Goal: Information Seeking & Learning: Understand process/instructions

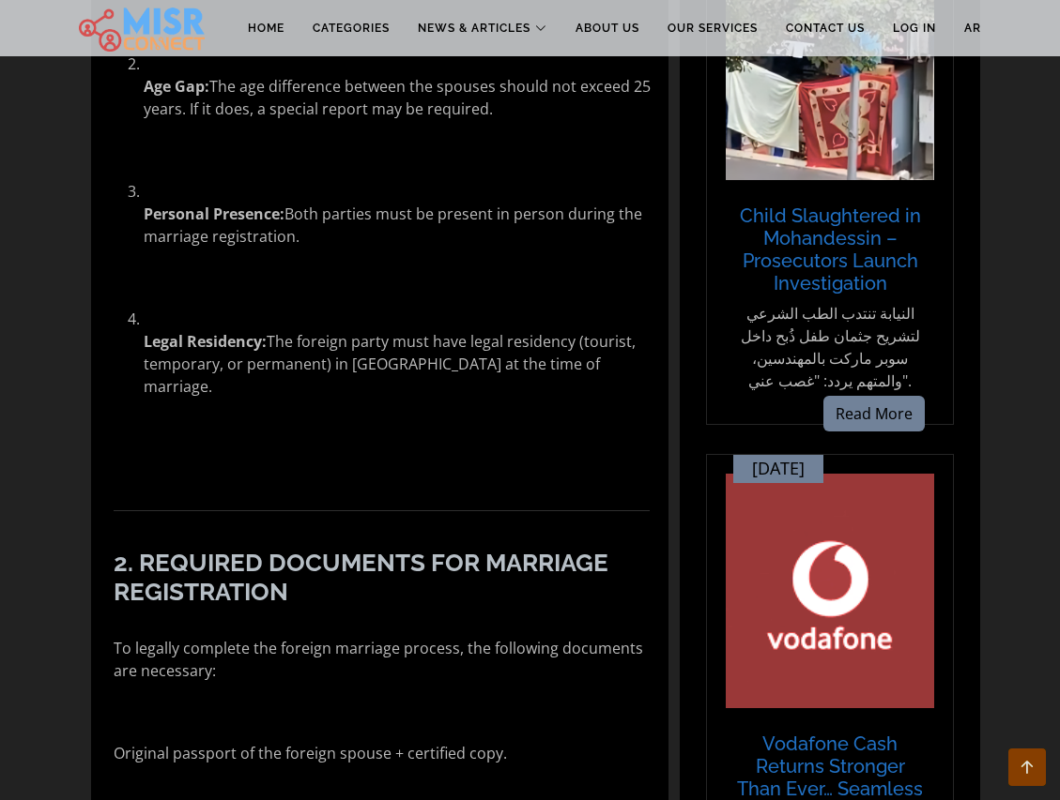
scroll to position [1819, 0]
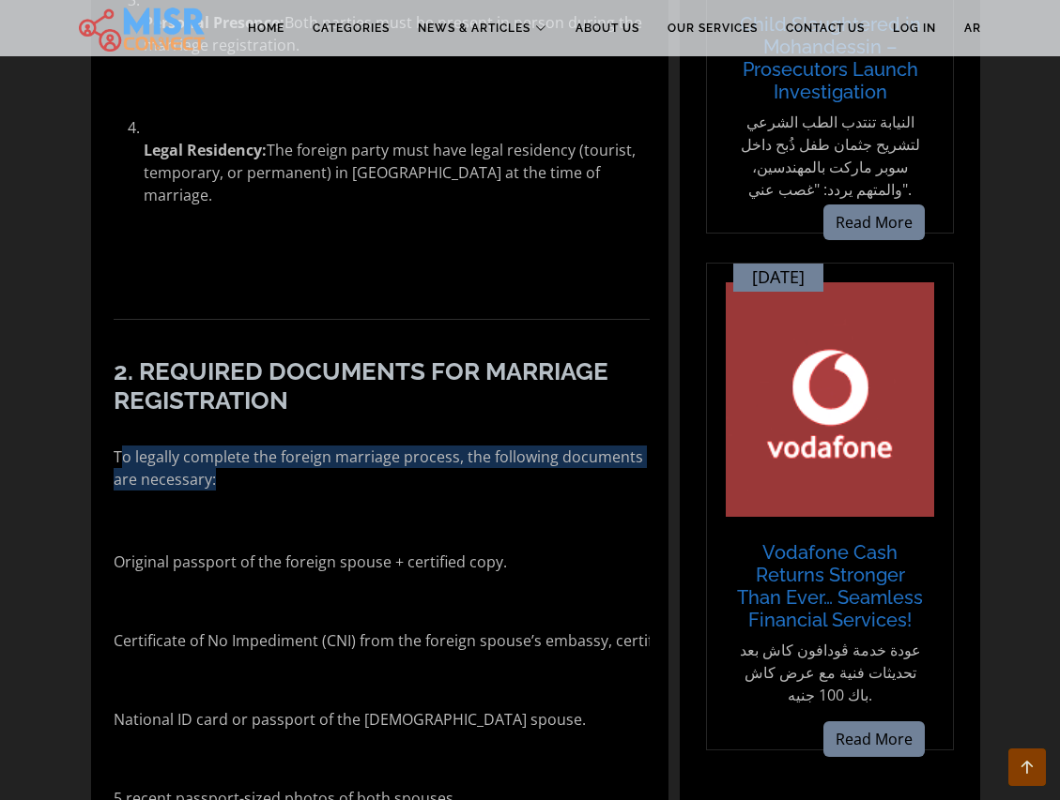
drag, startPoint x: 119, startPoint y: 341, endPoint x: 266, endPoint y: 371, distance: 149.4
click at [266, 446] on p "To legally complete the foreign marriage process, the following documents are n…" at bounding box center [382, 468] width 537 height 45
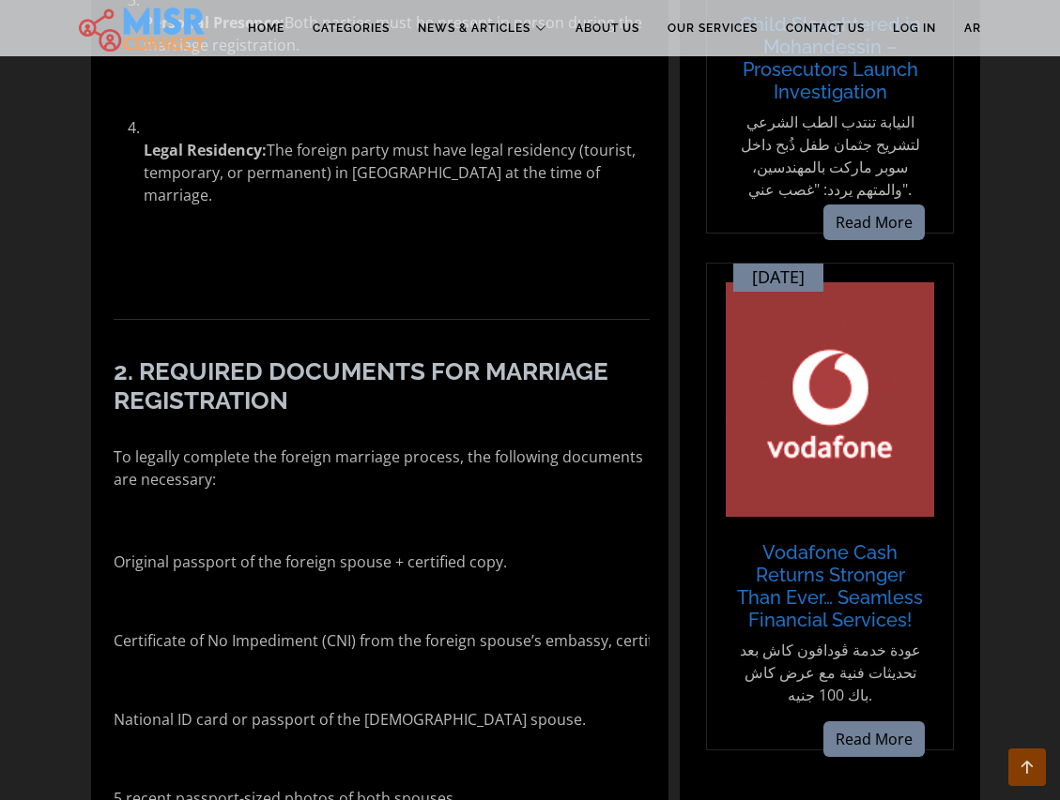
click at [267, 446] on p "To legally complete the foreign marriage process, the following documents are n…" at bounding box center [382, 468] width 537 height 45
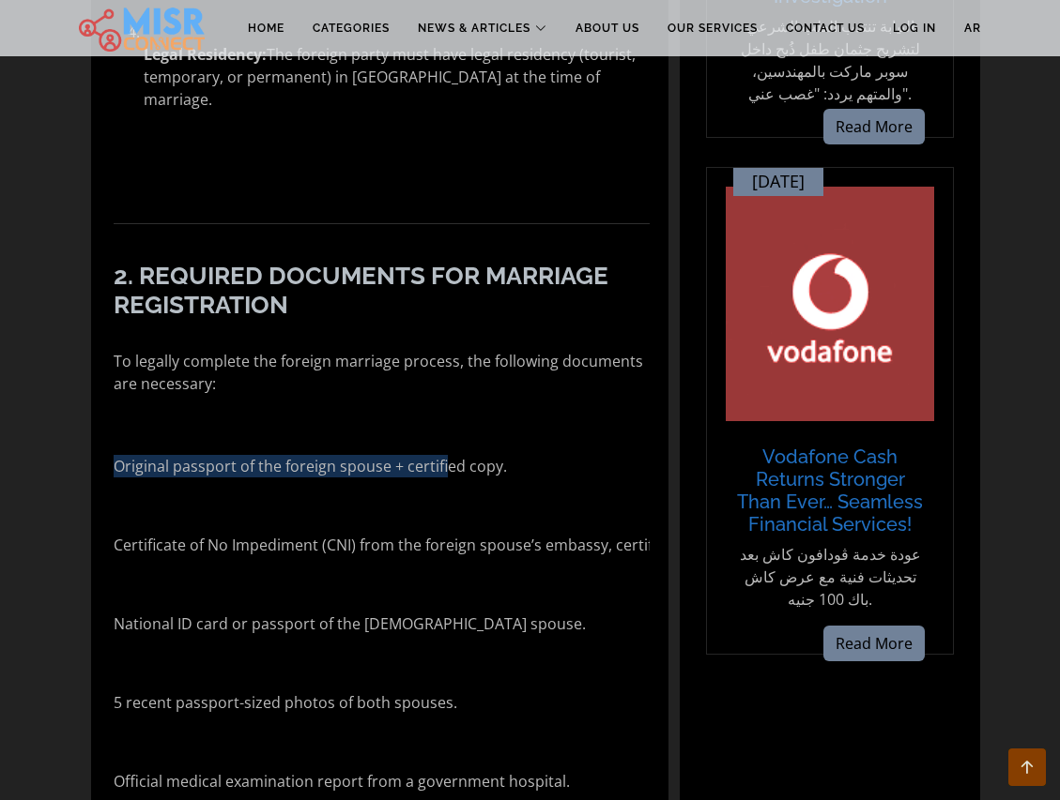
drag, startPoint x: 118, startPoint y: 341, endPoint x: 466, endPoint y: 351, distance: 348.3
click at [450, 455] on p "Original passport of the foreign spouse + certified copy." at bounding box center [310, 466] width 393 height 23
click at [482, 455] on p "Original passport of the foreign spouse + certified copy." at bounding box center [310, 466] width 393 height 23
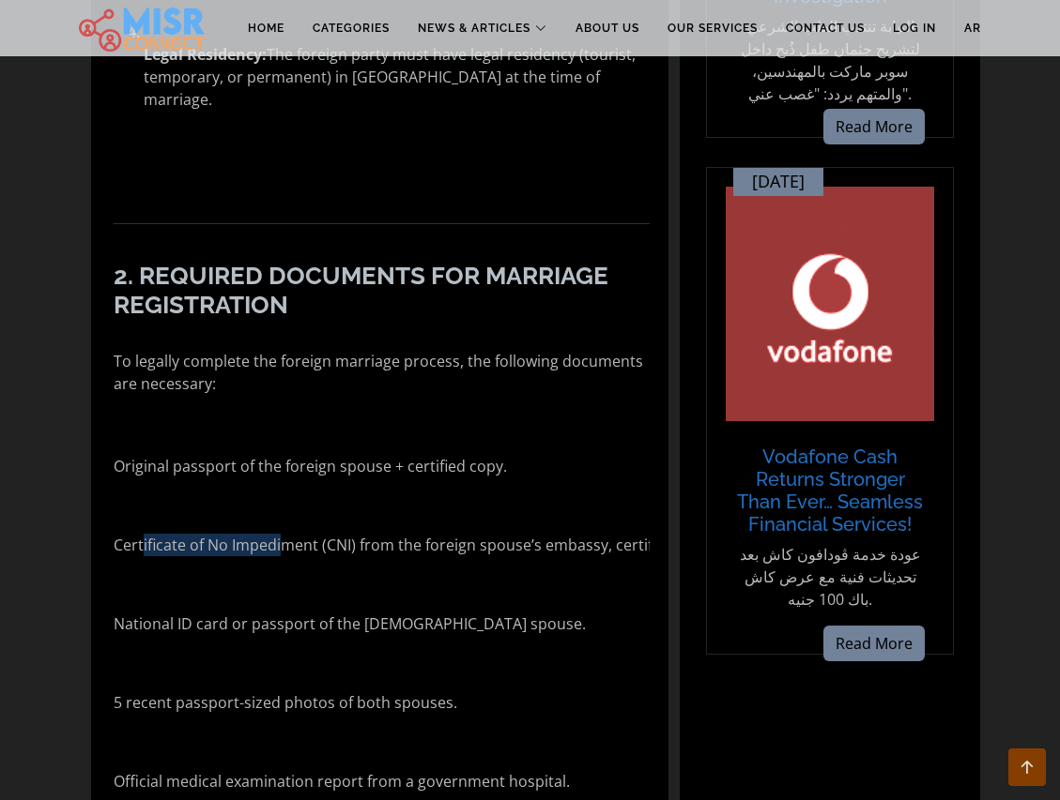
drag, startPoint x: 140, startPoint y: 429, endPoint x: 302, endPoint y: 439, distance: 162.7
click at [291, 534] on p "Certificate of No Impediment (CNI) from the foreign spouse’s embassy, certified…" at bounding box center [545, 545] width 862 height 23
click at [302, 534] on p "Certificate of No Impediment (CNI) from the foreign spouse’s embassy, certified…" at bounding box center [545, 545] width 862 height 23
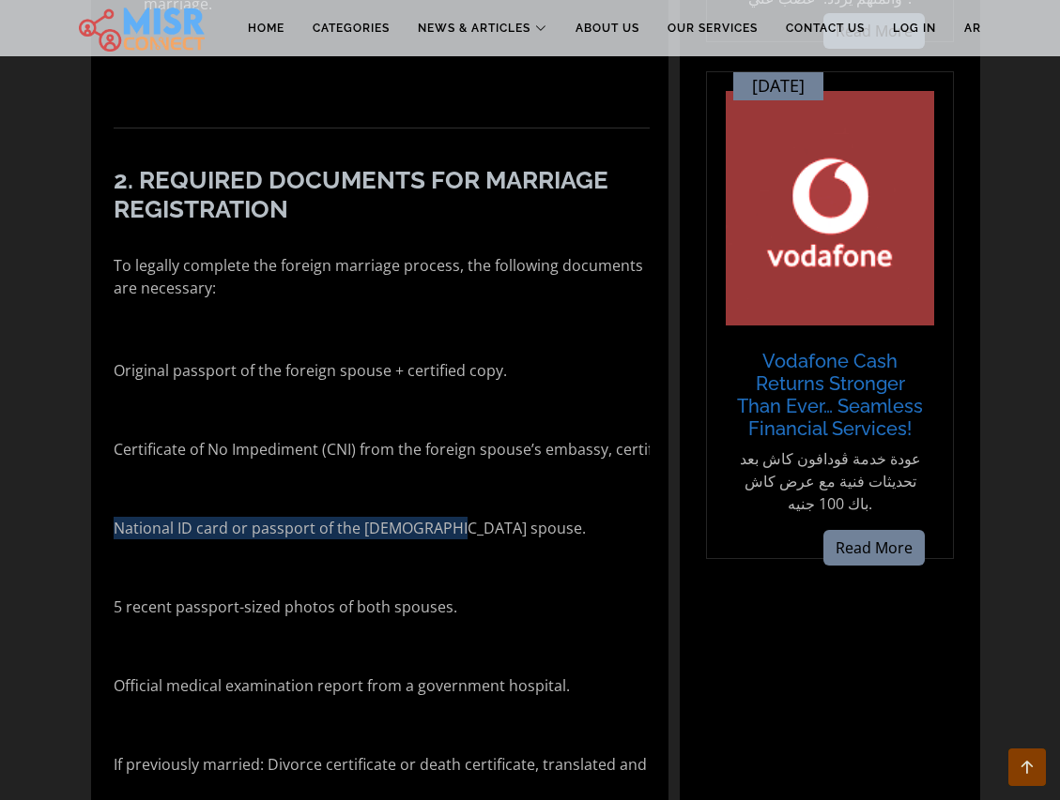
drag, startPoint x: 103, startPoint y: 427, endPoint x: 455, endPoint y: 417, distance: 352.1
click at [468, 517] on p "National ID card or passport of the [DEMOGRAPHIC_DATA] spouse." at bounding box center [350, 528] width 472 height 23
drag, startPoint x: 458, startPoint y: 478, endPoint x: 191, endPoint y: 492, distance: 266.9
click at [191, 492] on ul "Original passport of the foreign spouse + certified copy. Certificate of No Imp…" at bounding box center [382, 624] width 537 height 574
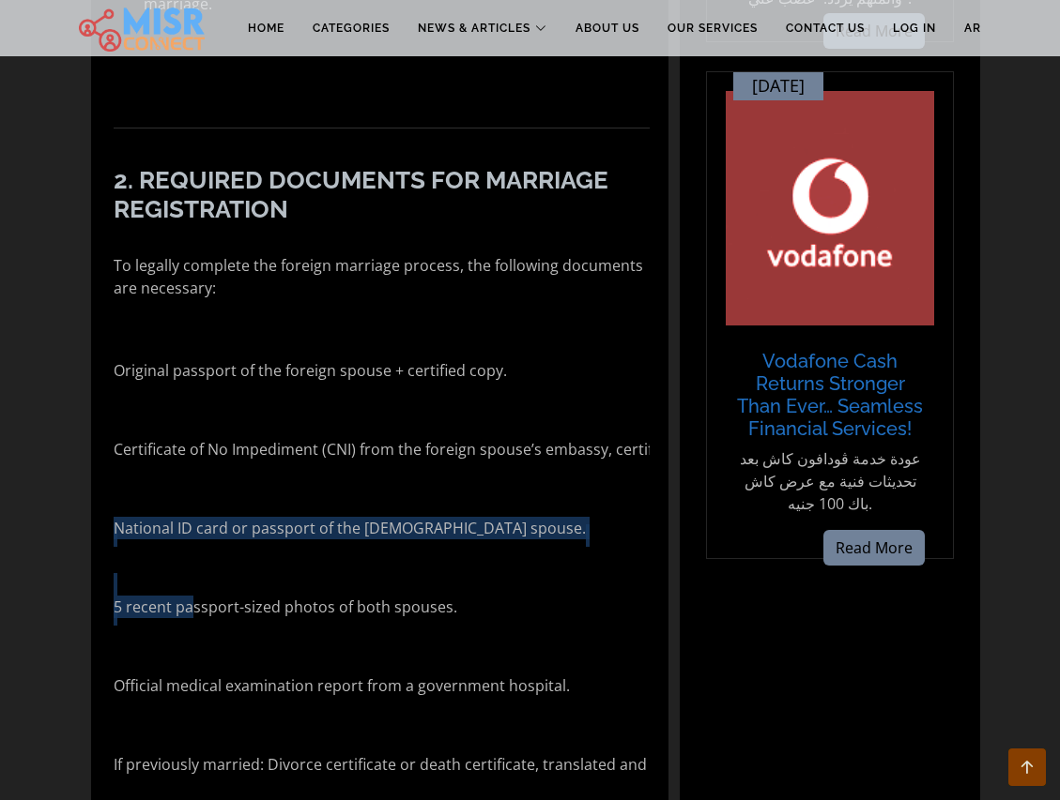
click at [191, 596] on p "5 recent passport-sized photos of both spouses." at bounding box center [285, 607] width 343 height 23
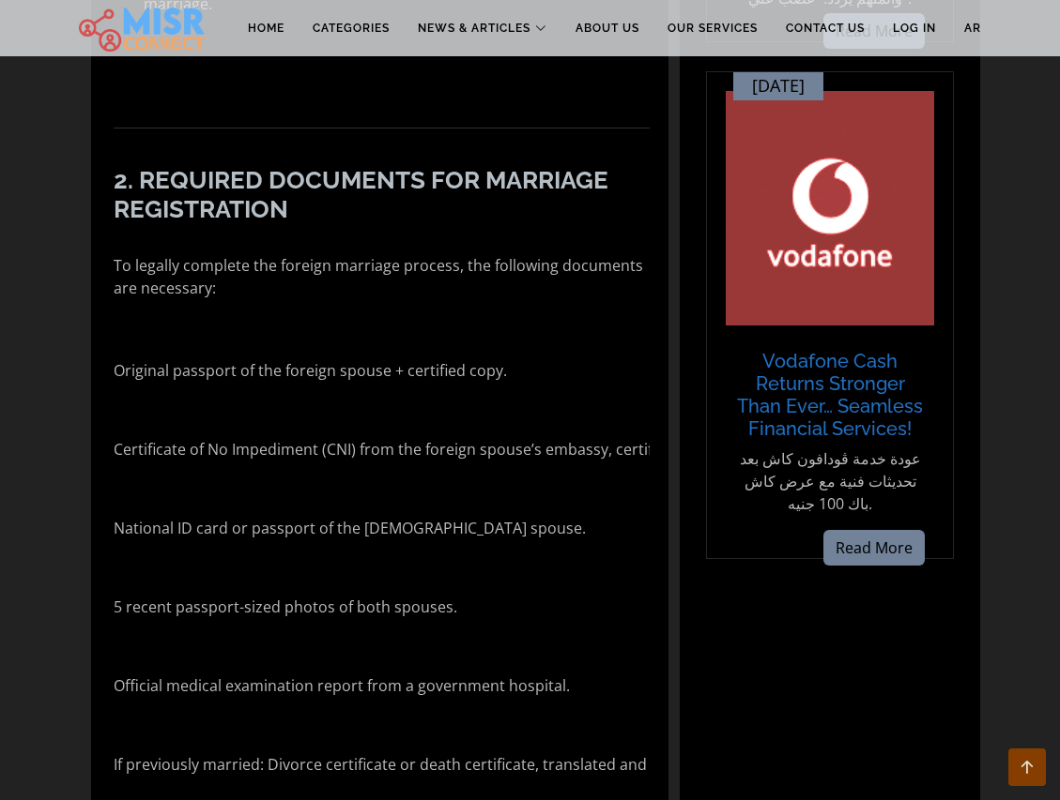
scroll to position [2106, 0]
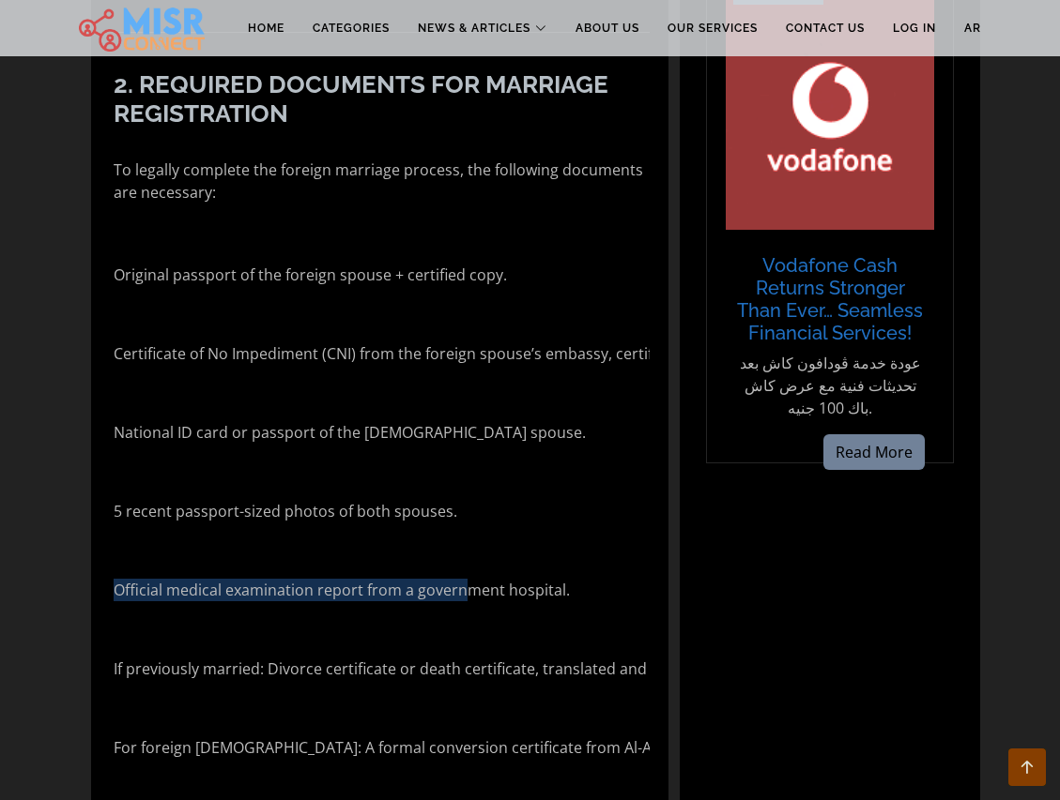
drag, startPoint x: 80, startPoint y: 465, endPoint x: 502, endPoint y: 471, distance: 422.3
click at [542, 579] on p "Official medical examination report from a government hospital." at bounding box center [342, 590] width 456 height 23
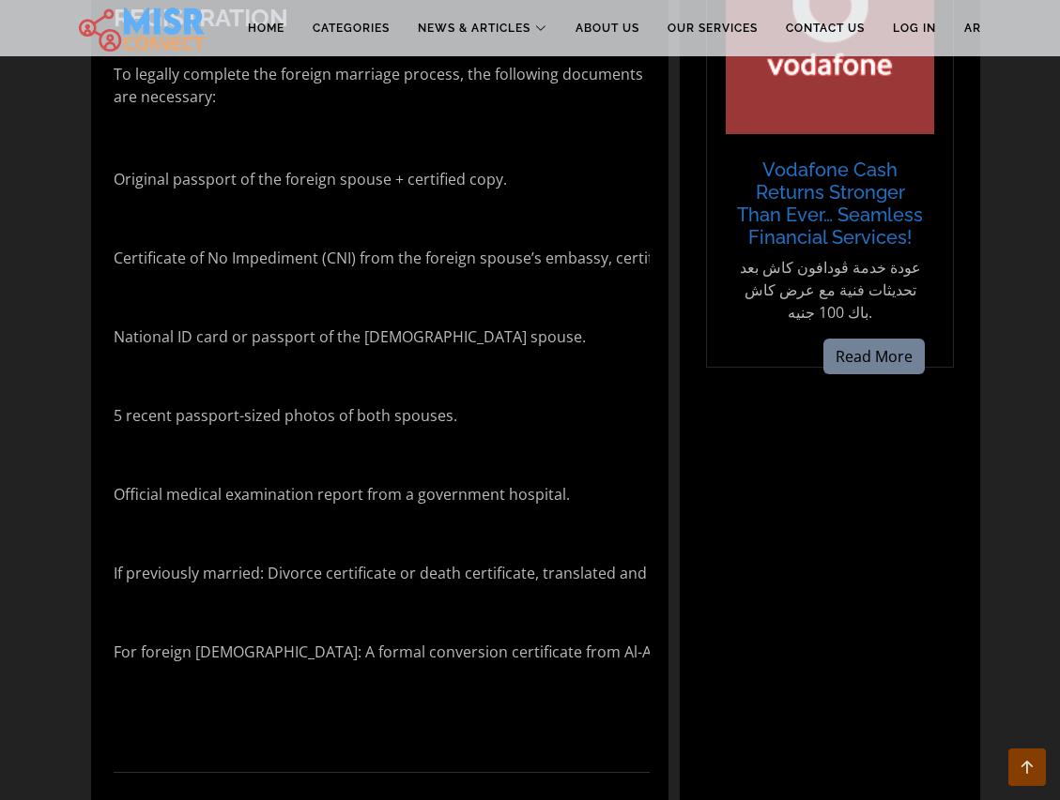
scroll to position [2489, 0]
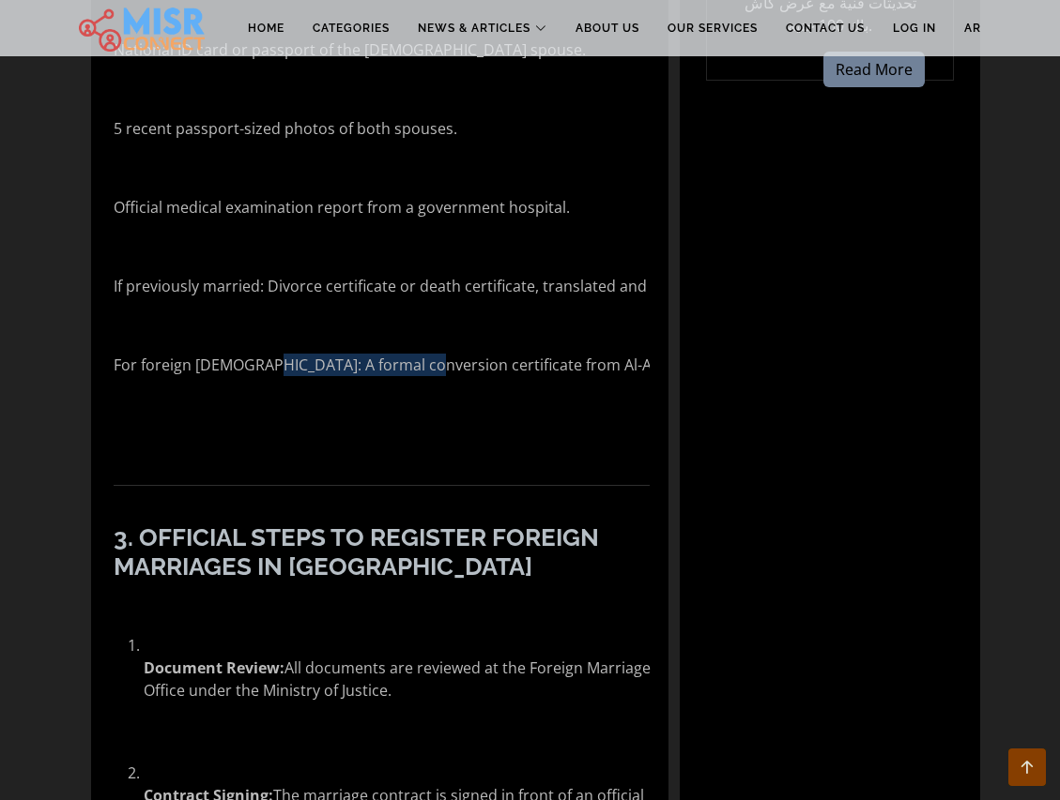
drag, startPoint x: 258, startPoint y: 251, endPoint x: 464, endPoint y: 249, distance: 205.5
click at [452, 354] on p "For foreign [DEMOGRAPHIC_DATA]: A formal conversion certificate from Al-Azhar, …" at bounding box center [446, 365] width 665 height 23
click at [464, 354] on p "For foreign [DEMOGRAPHIC_DATA]: A formal conversion certificate from Al-Azhar, …" at bounding box center [446, 365] width 665 height 23
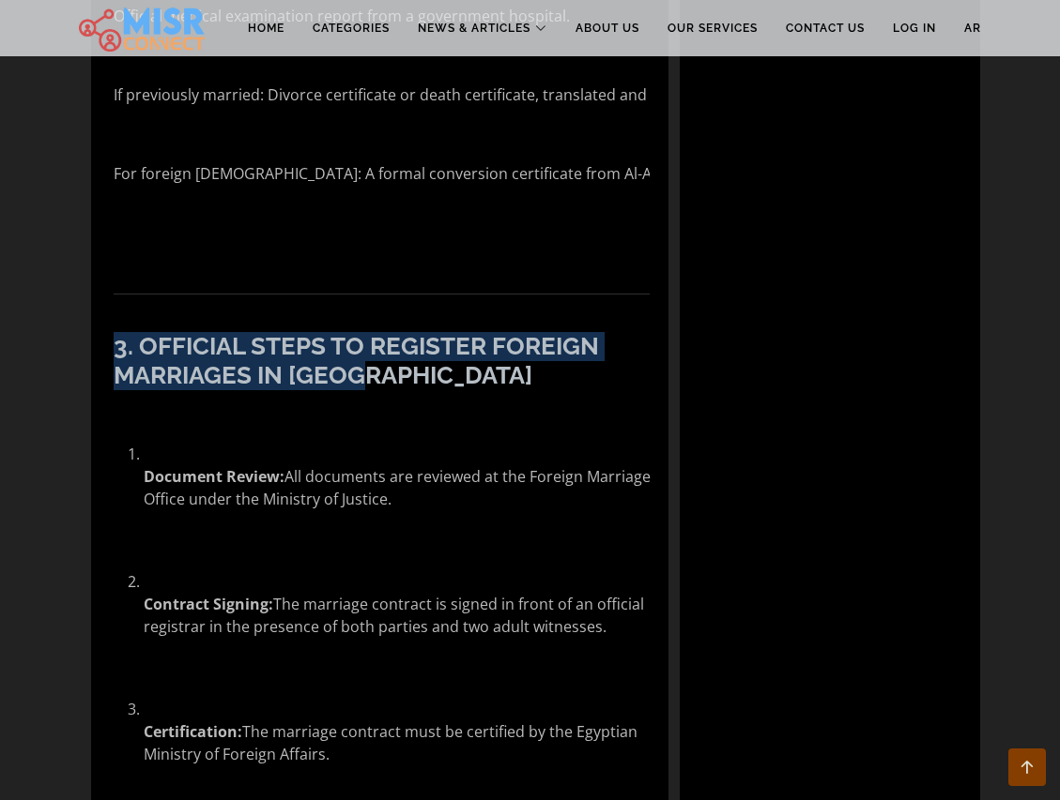
drag, startPoint x: 104, startPoint y: 218, endPoint x: 438, endPoint y: 263, distance: 337.1
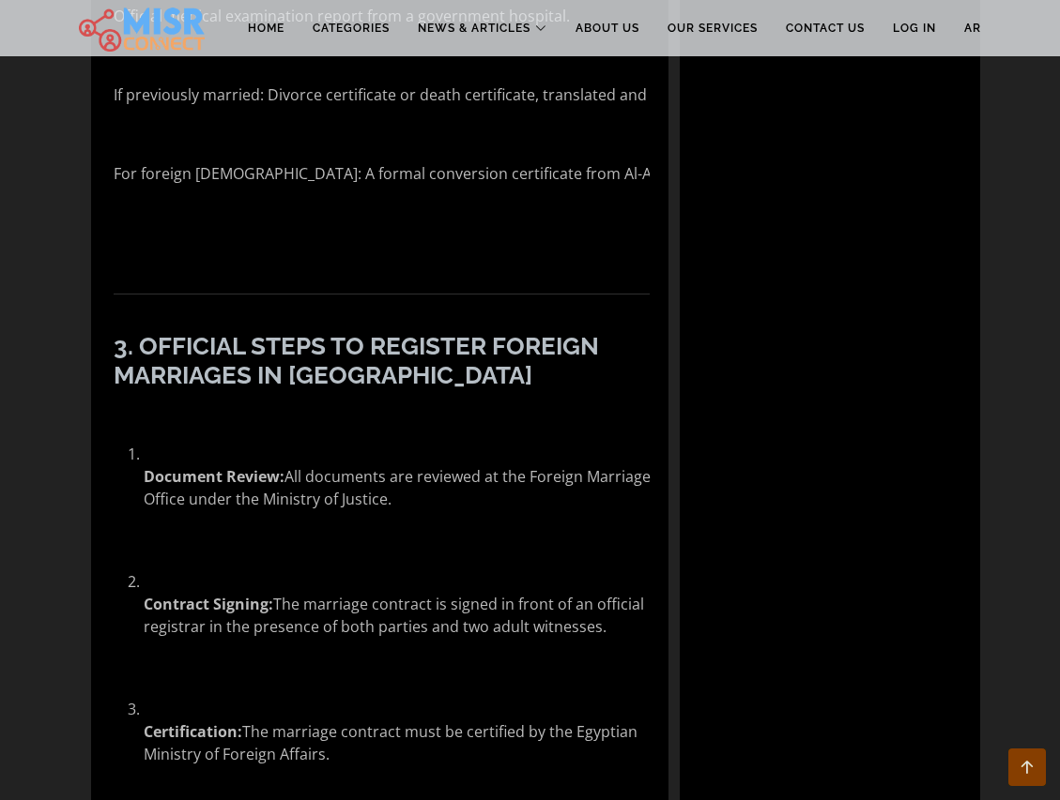
click at [438, 332] on h3 "3. Official Steps to Register Foreign Marriages in [GEOGRAPHIC_DATA]" at bounding box center [382, 361] width 537 height 58
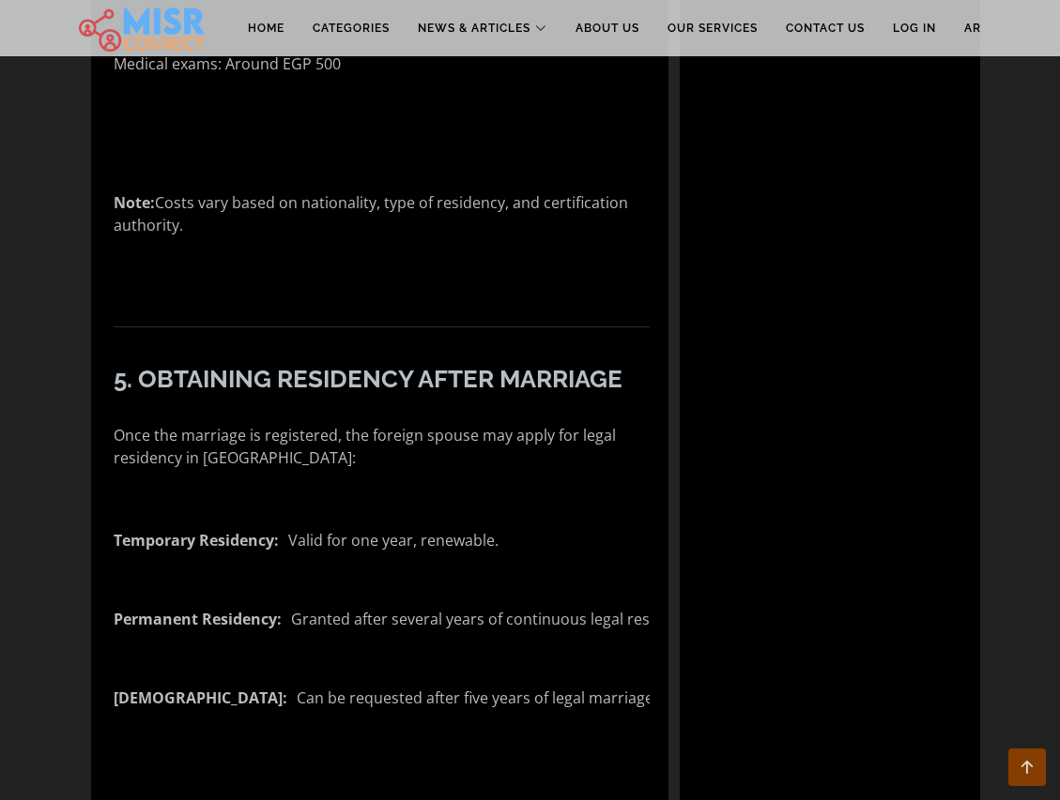
scroll to position [4116, 0]
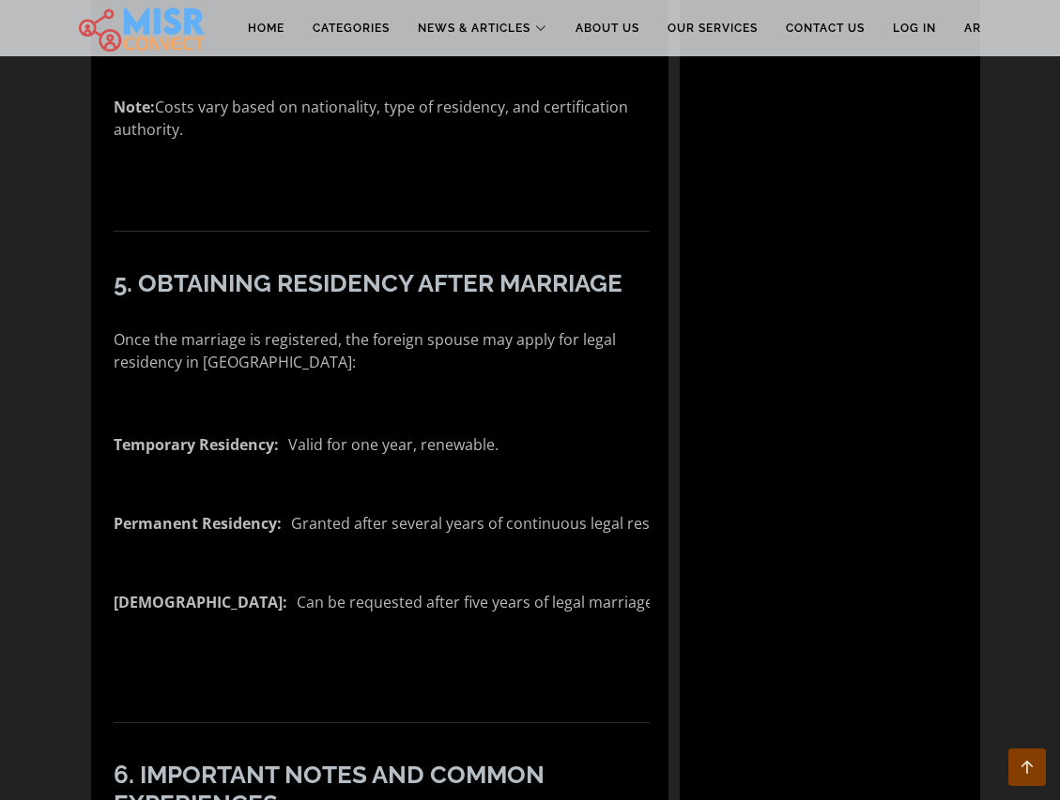
drag, startPoint x: 517, startPoint y: 317, endPoint x: 290, endPoint y: 328, distance: 227.3
click at [290, 434] on li "Temporary Residency: Valid for one year, renewable." at bounding box center [382, 453] width 537 height 38
click at [290, 434] on p "Temporary Residency: Valid for one year, renewable." at bounding box center [306, 445] width 385 height 23
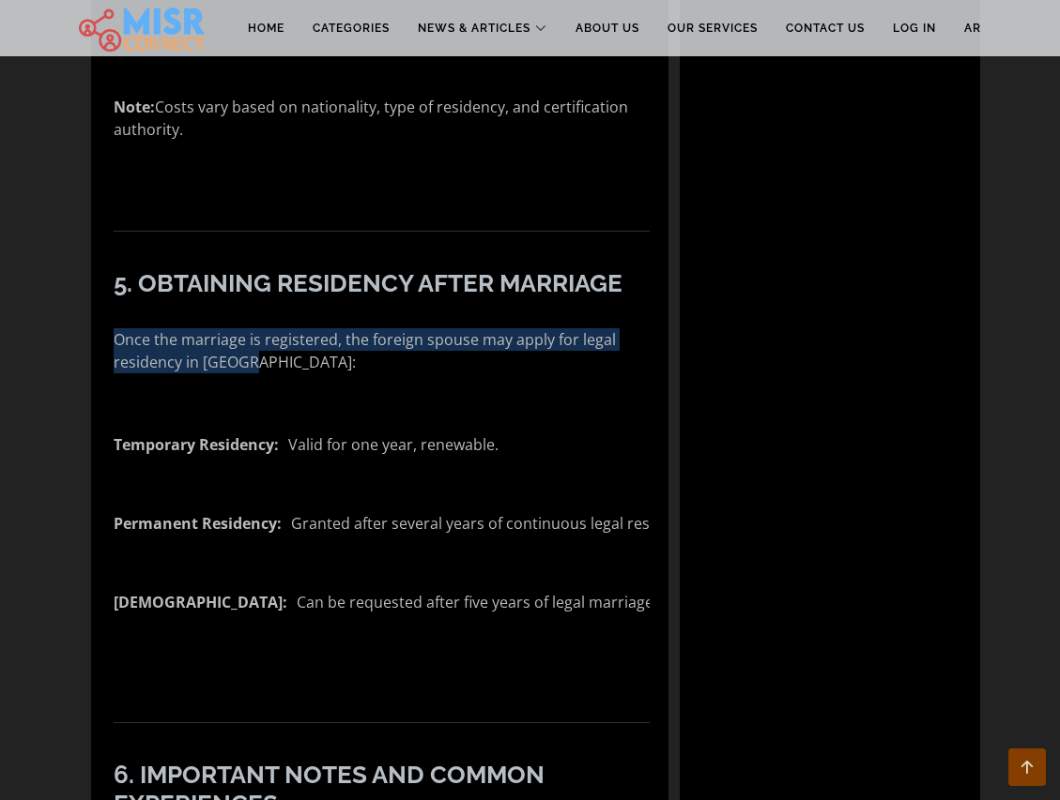
drag, startPoint x: 107, startPoint y: 224, endPoint x: 344, endPoint y: 241, distance: 238.0
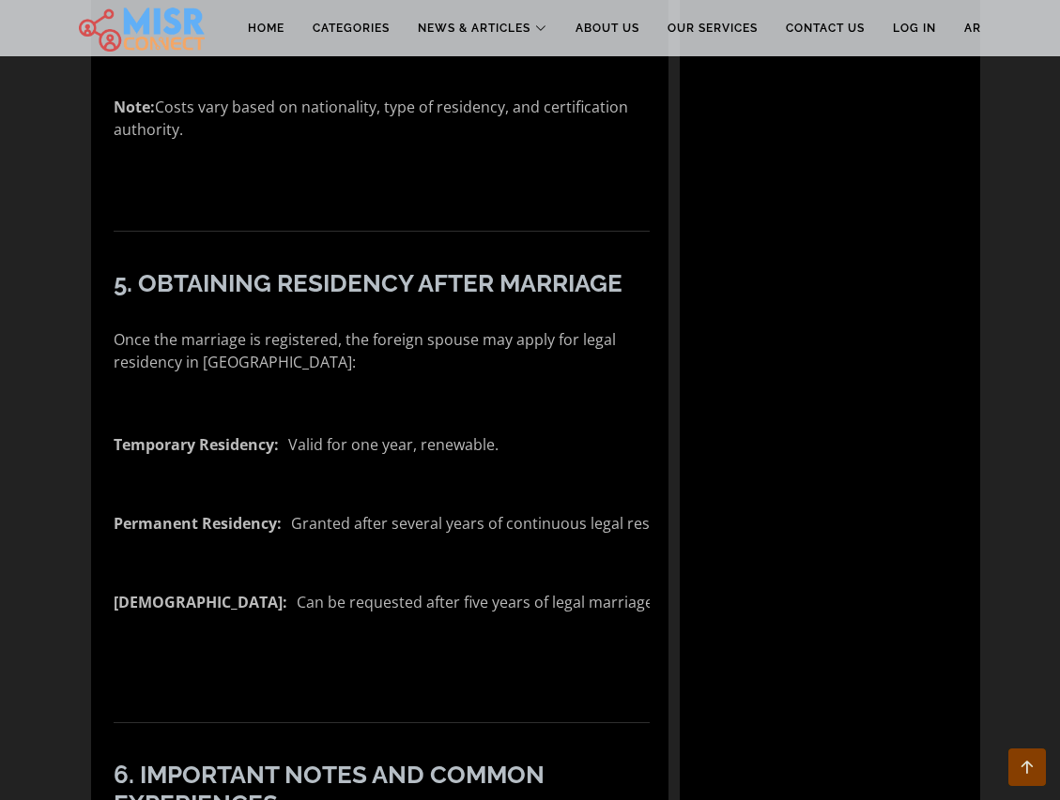
click at [344, 328] on p "Once the marriage is registered, the foreign spouse may apply for legal residen…" at bounding box center [382, 350] width 537 height 45
drag, startPoint x: 300, startPoint y: 407, endPoint x: 480, endPoint y: 398, distance: 180.4
click at [480, 512] on p "Permanent Residency: Granted after several years of continuous legal residency …" at bounding box center [456, 523] width 685 height 23
click at [481, 512] on p "Permanent Residency: Granted after several years of continuous legal residency …" at bounding box center [456, 523] width 685 height 23
drag, startPoint x: 294, startPoint y: 403, endPoint x: 689, endPoint y: 418, distance: 395.4
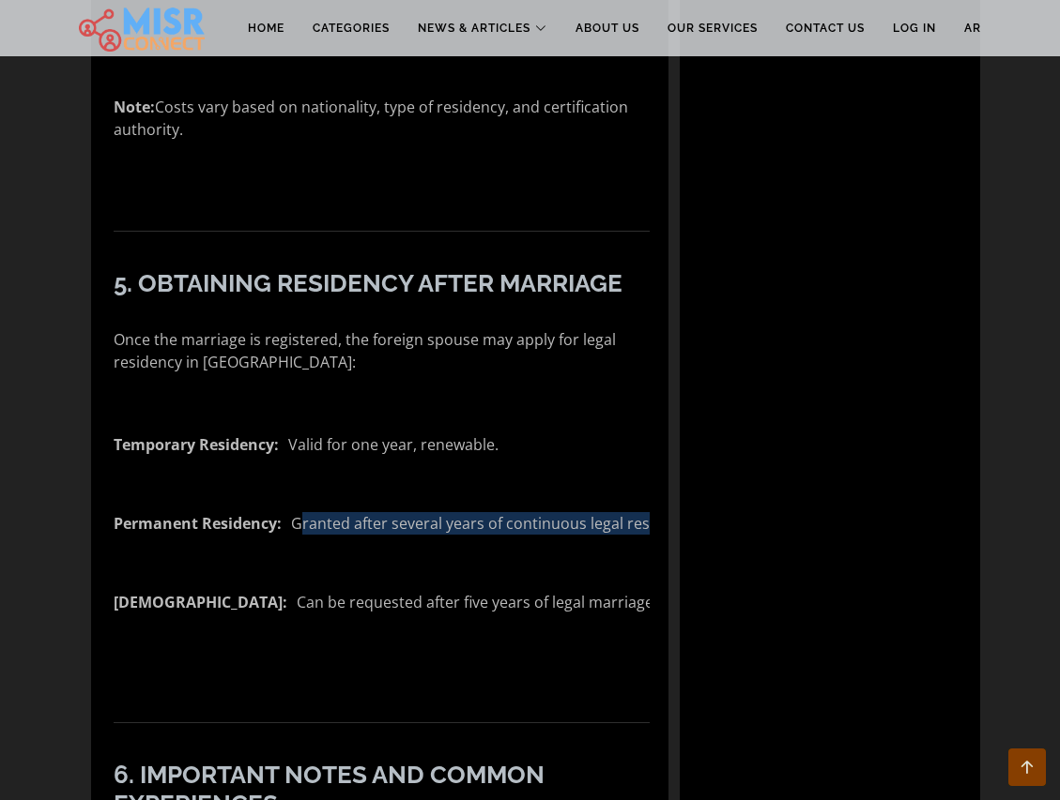
click at [689, 512] on p "Permanent Residency: Granted after several years of continuous legal residency …" at bounding box center [456, 523] width 685 height 23
drag, startPoint x: 658, startPoint y: 484, endPoint x: 832, endPoint y: 485, distance: 174.6
click at [650, 591] on li "[DEMOGRAPHIC_DATA]: Can be requested after five years of legal marriage, under …" at bounding box center [382, 610] width 537 height 38
click at [576, 445] on ul "Temporary Residency: Valid for one year, renewable. Permanent Residency: Grante…" at bounding box center [382, 540] width 537 height 259
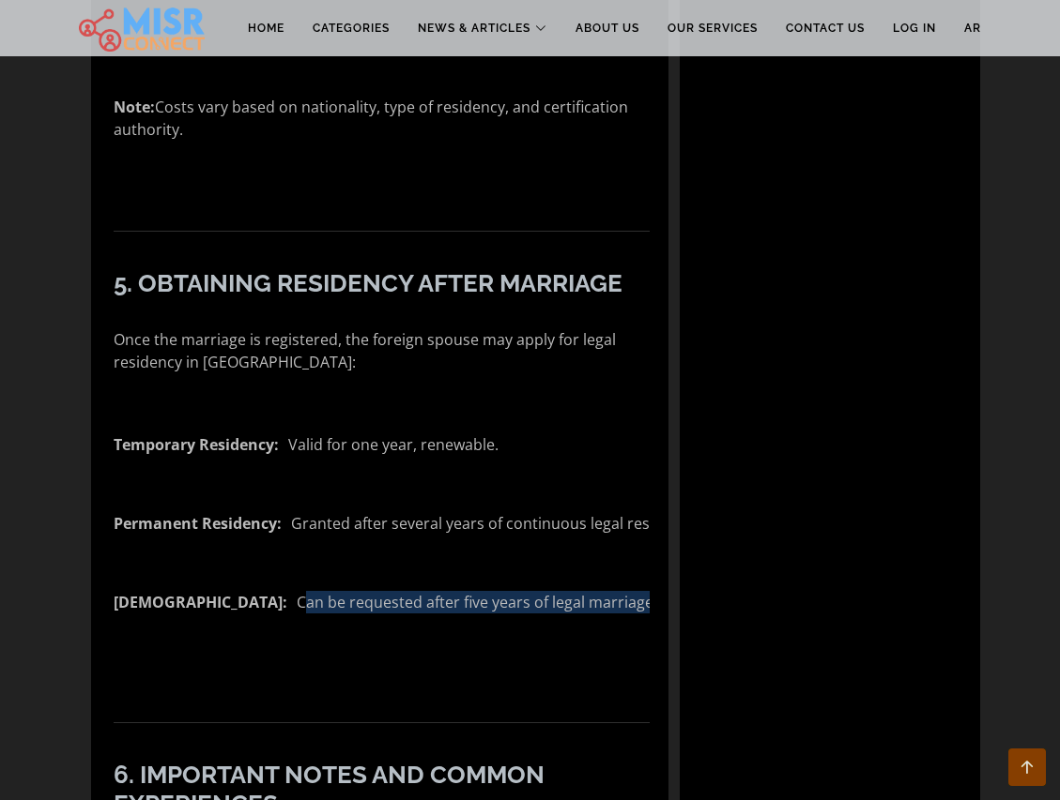
drag, startPoint x: 282, startPoint y: 480, endPoint x: 673, endPoint y: 492, distance: 391.5
click at [672, 591] on p "[DEMOGRAPHIC_DATA]: Can be requested after five years of legal marriage, under …" at bounding box center [478, 602] width 729 height 23
